Goal: Transaction & Acquisition: Purchase product/service

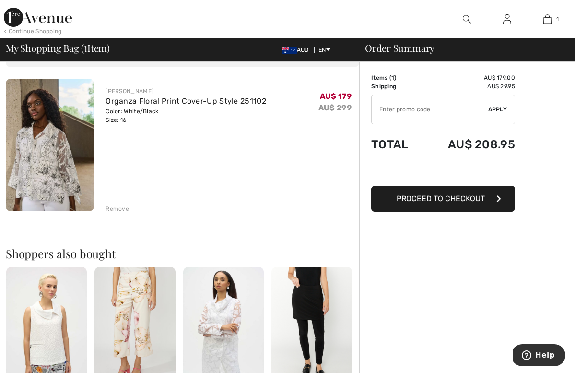
scroll to position [52, 0]
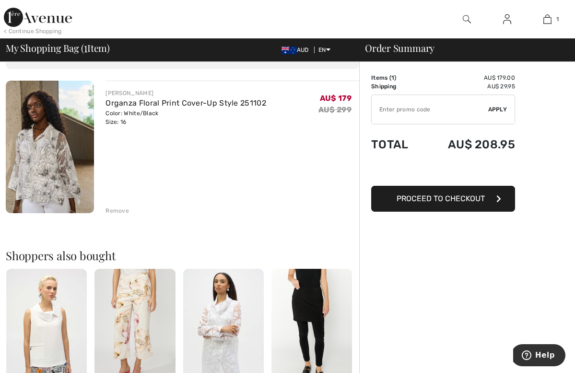
click at [106, 206] on div "Remove" at bounding box center [118, 210] width 24 height 9
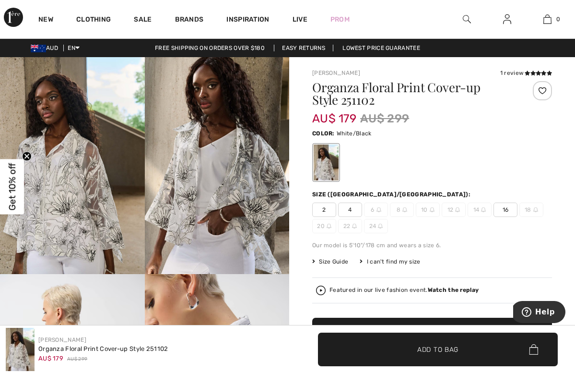
click at [184, 46] on link "Free shipping on orders over $180" at bounding box center [209, 48] width 125 height 7
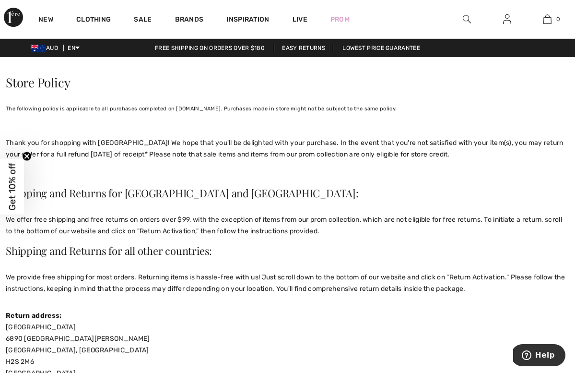
click at [12, 181] on span "Get 10% off" at bounding box center [12, 187] width 11 height 48
click at [103, 327] on div "Close dialog Want 10% off your first order? You're just one step away from excl…" at bounding box center [287, 186] width 575 height 373
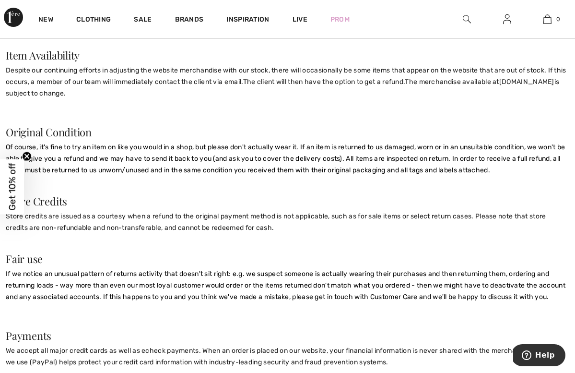
scroll to position [616, 0]
